Goal: Find contact information: Find contact information

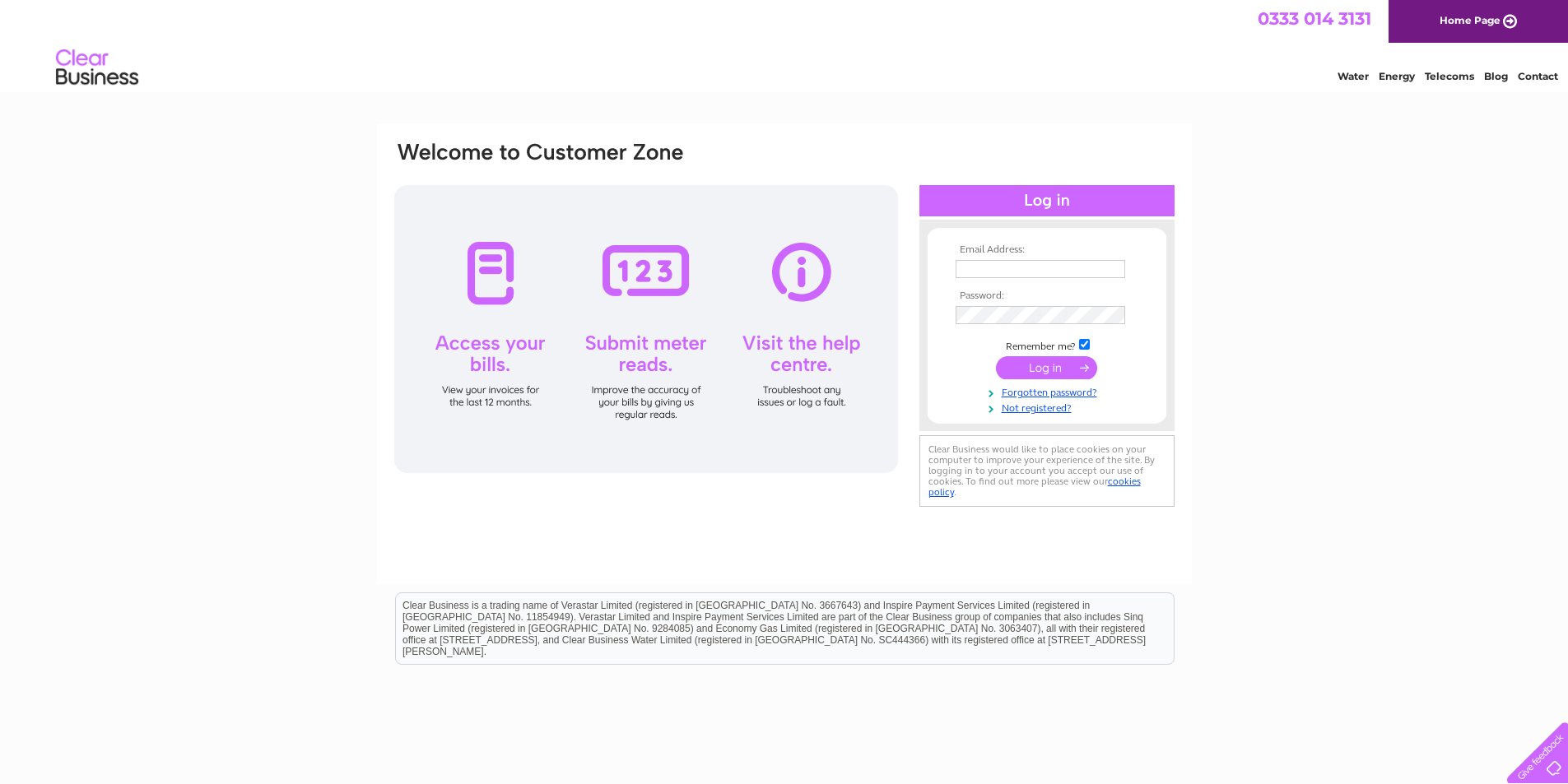
type input "info@fccsgroup.co.uk"
click at [1051, 363] on input "submit" at bounding box center [1046, 367] width 101 height 23
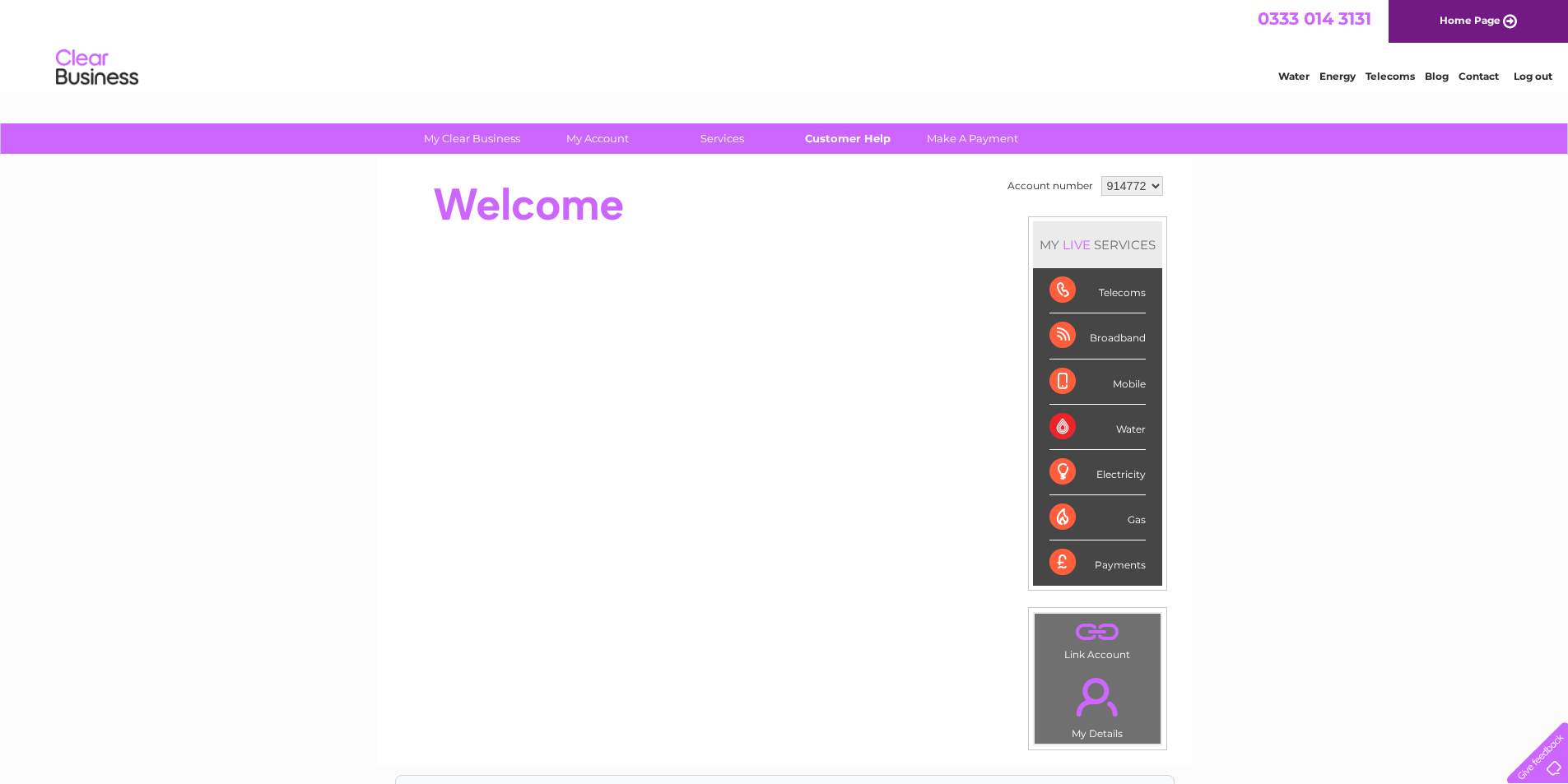
click at [836, 142] on link "Customer Help" at bounding box center [847, 139] width 135 height 31
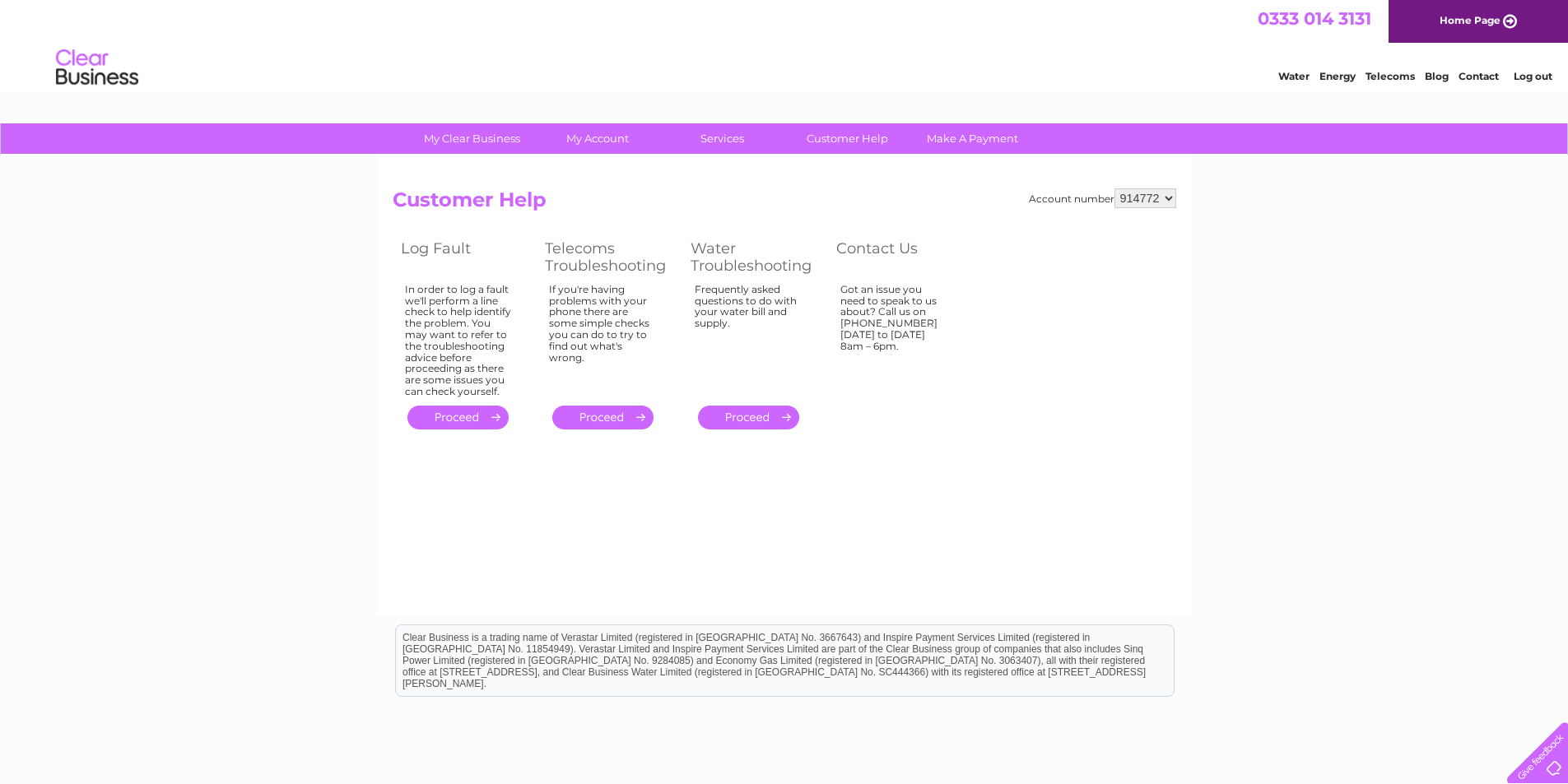
click at [66, 70] on img at bounding box center [97, 67] width 84 height 50
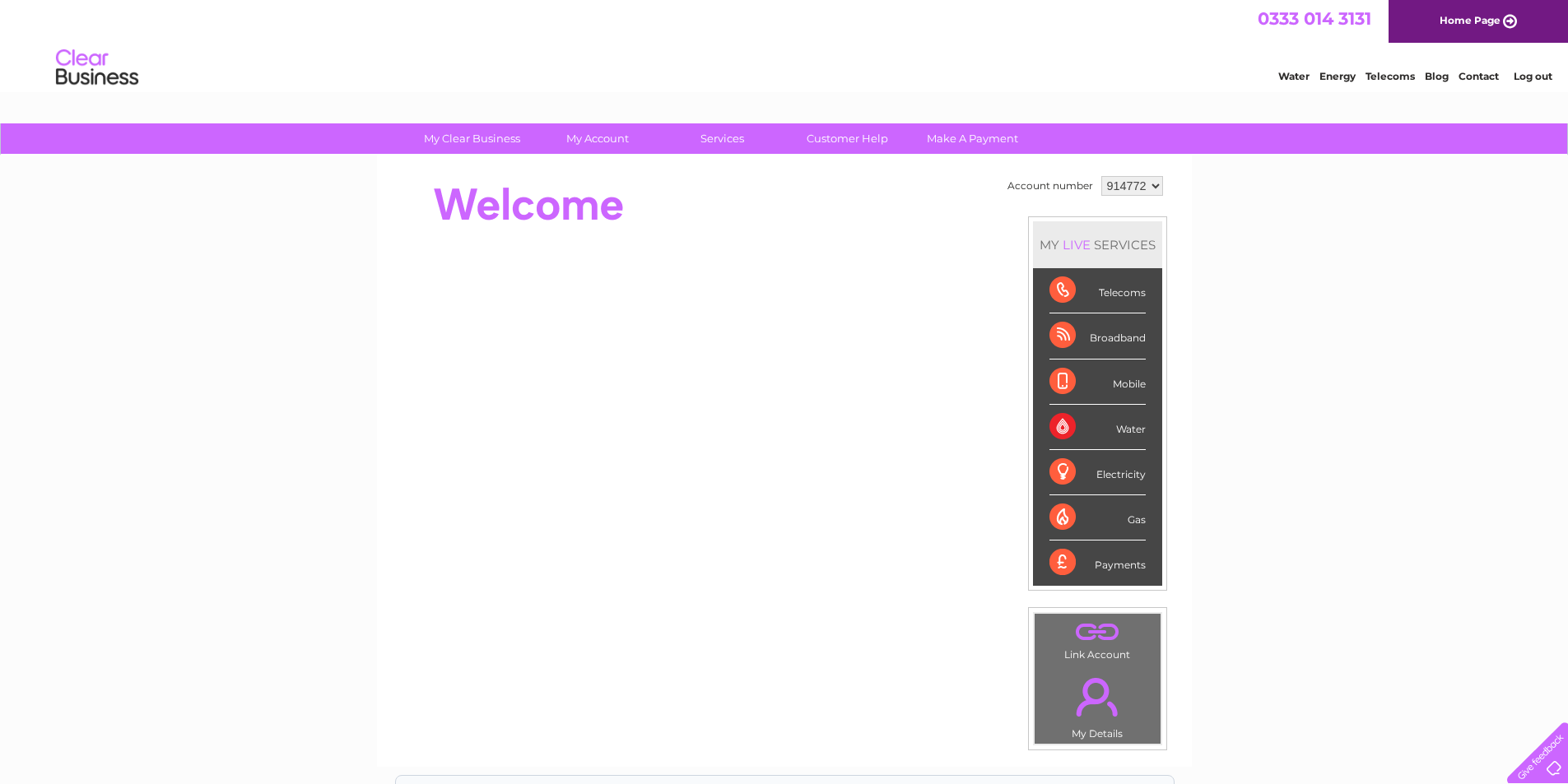
click at [1557, 767] on div at bounding box center [1533, 749] width 67 height 67
click at [1478, 73] on link "Contact" at bounding box center [1478, 76] width 40 height 12
